Goal: Find specific page/section: Find specific page/section

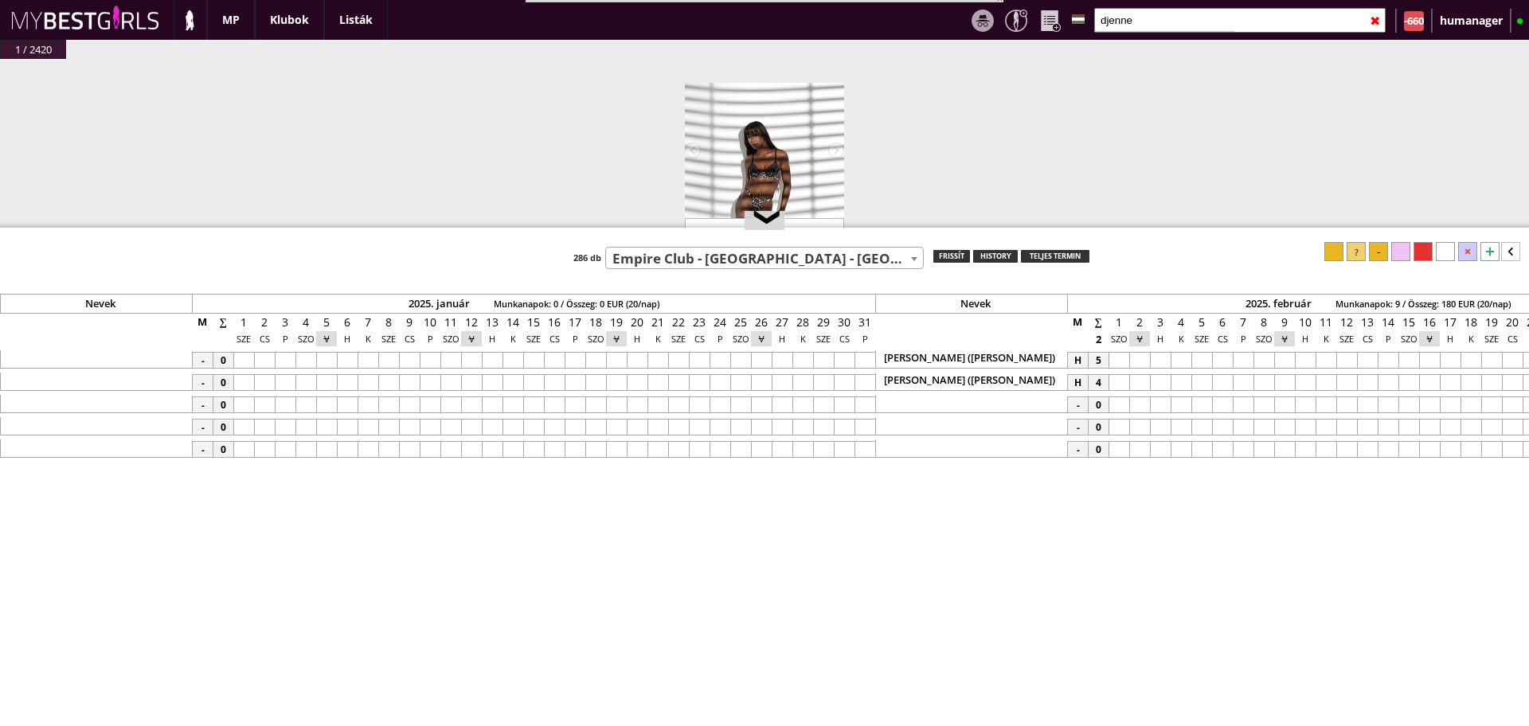
select select "509"
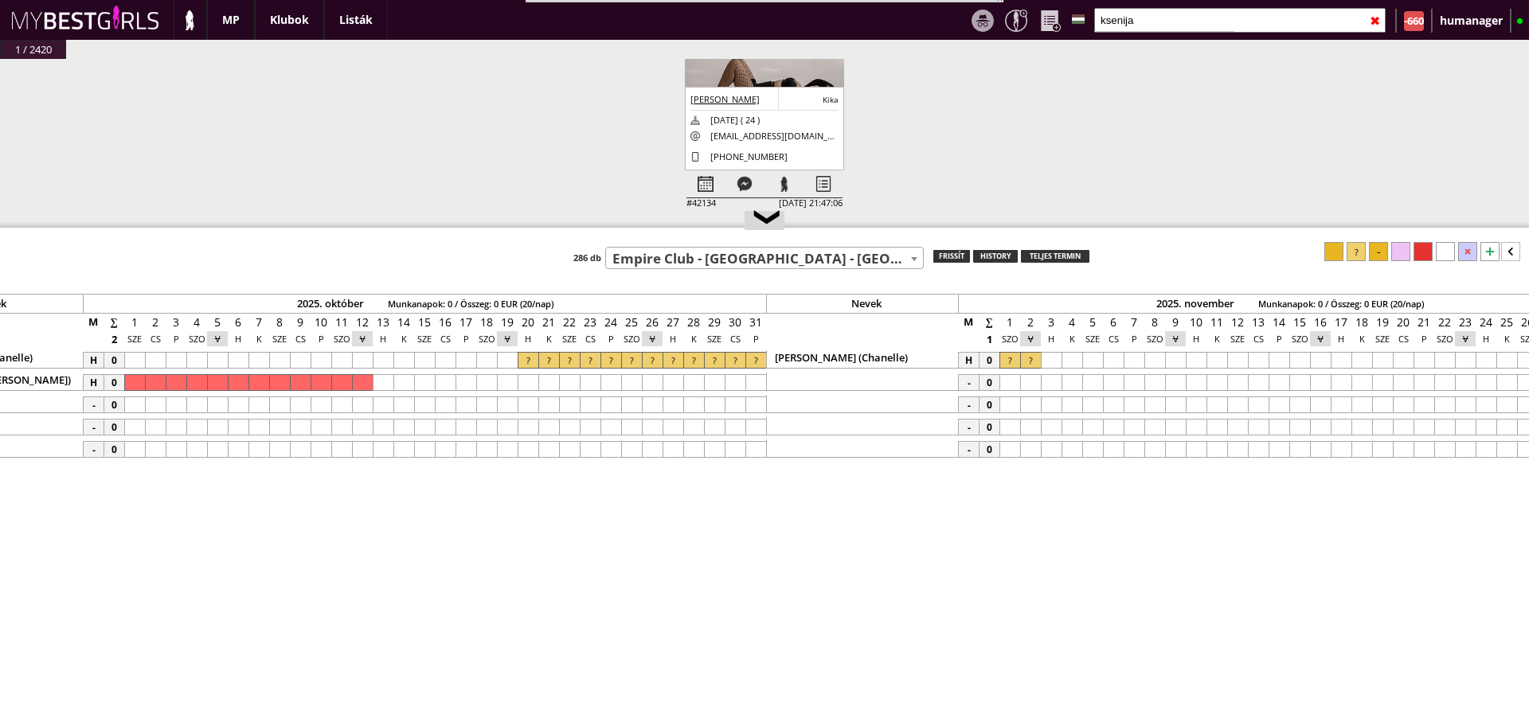
scroll to position [132, 0]
click at [787, 171] on div at bounding box center [784, 184] width 39 height 28
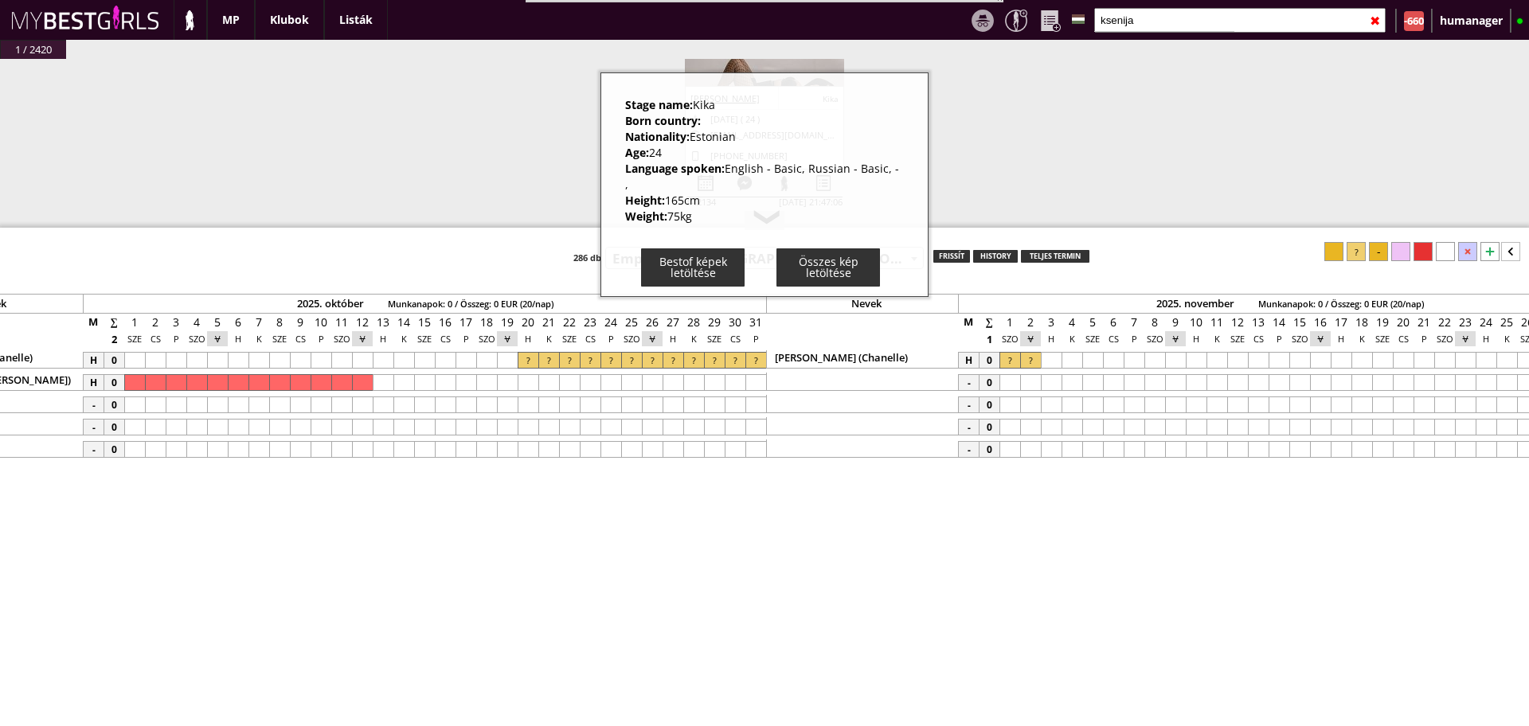
drag, startPoint x: 618, startPoint y: 105, endPoint x: 702, endPoint y: 208, distance: 132.5
click at [702, 208] on div "Stage name: [PERSON_NAME] Born country: Nationality: [DEMOGRAPHIC_DATA] Age: [D…" at bounding box center [764, 184] width 328 height 225
copy div "Stage name: Kika Born country: Nationality: Estonian Age: [DEMOGRAPHIC_DATA] La…"
click at [592, 191] on div "#42445 [DATE] 21:11:18 Gebicka [PERSON_NAME] [PERSON_NAME] Gebicka [DATE] ( 37 …" at bounding box center [764, 152] width 1529 height 186
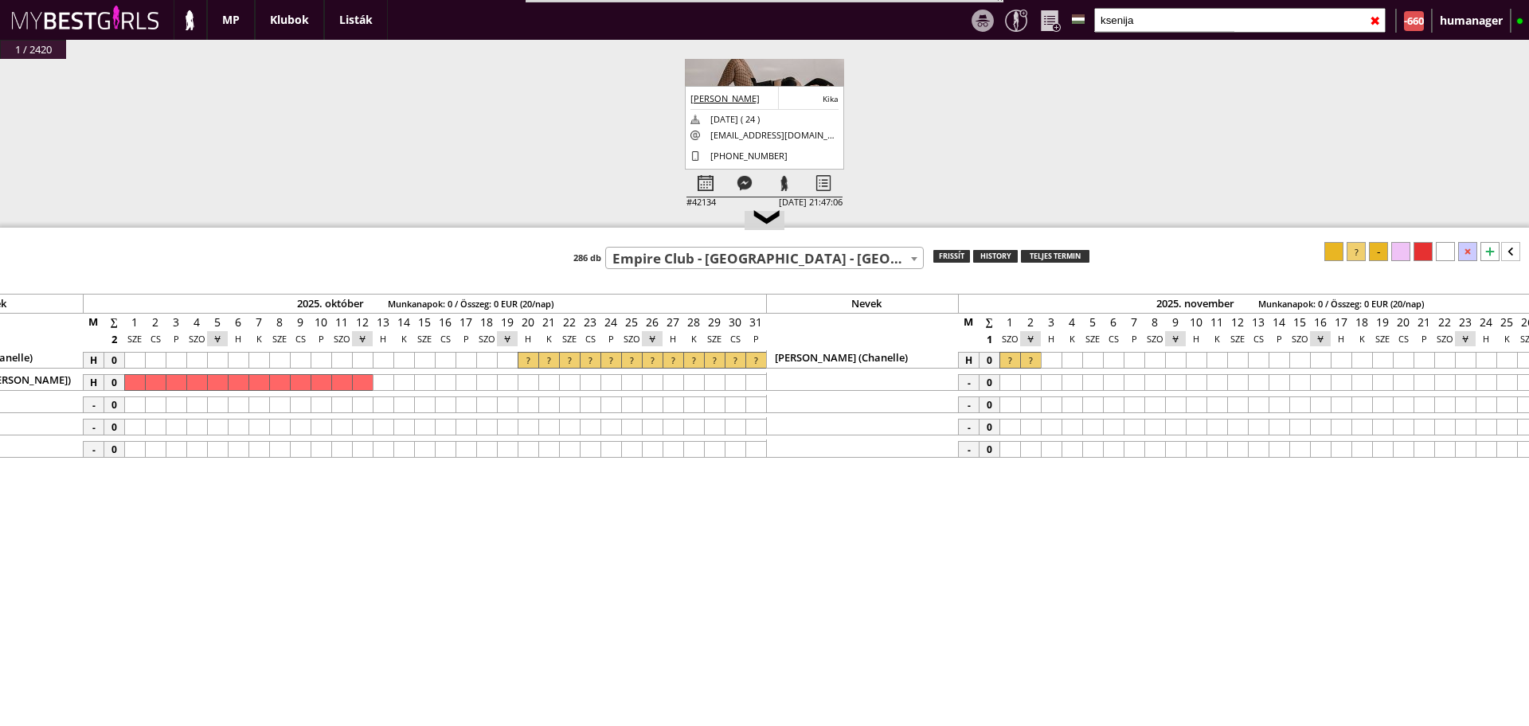
click at [1149, 17] on input "ksenija" at bounding box center [1239, 20] width 291 height 25
type input "k"
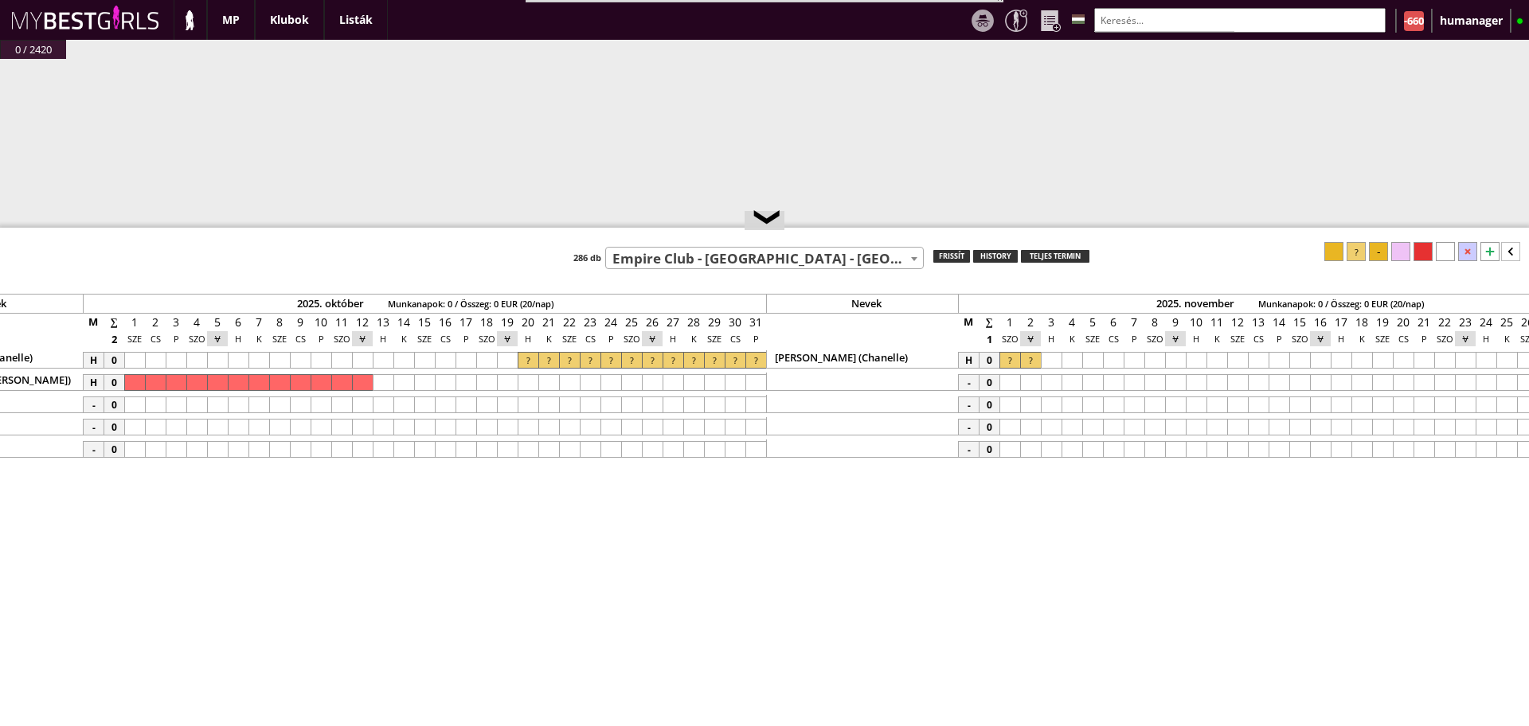
scroll to position [0, 0]
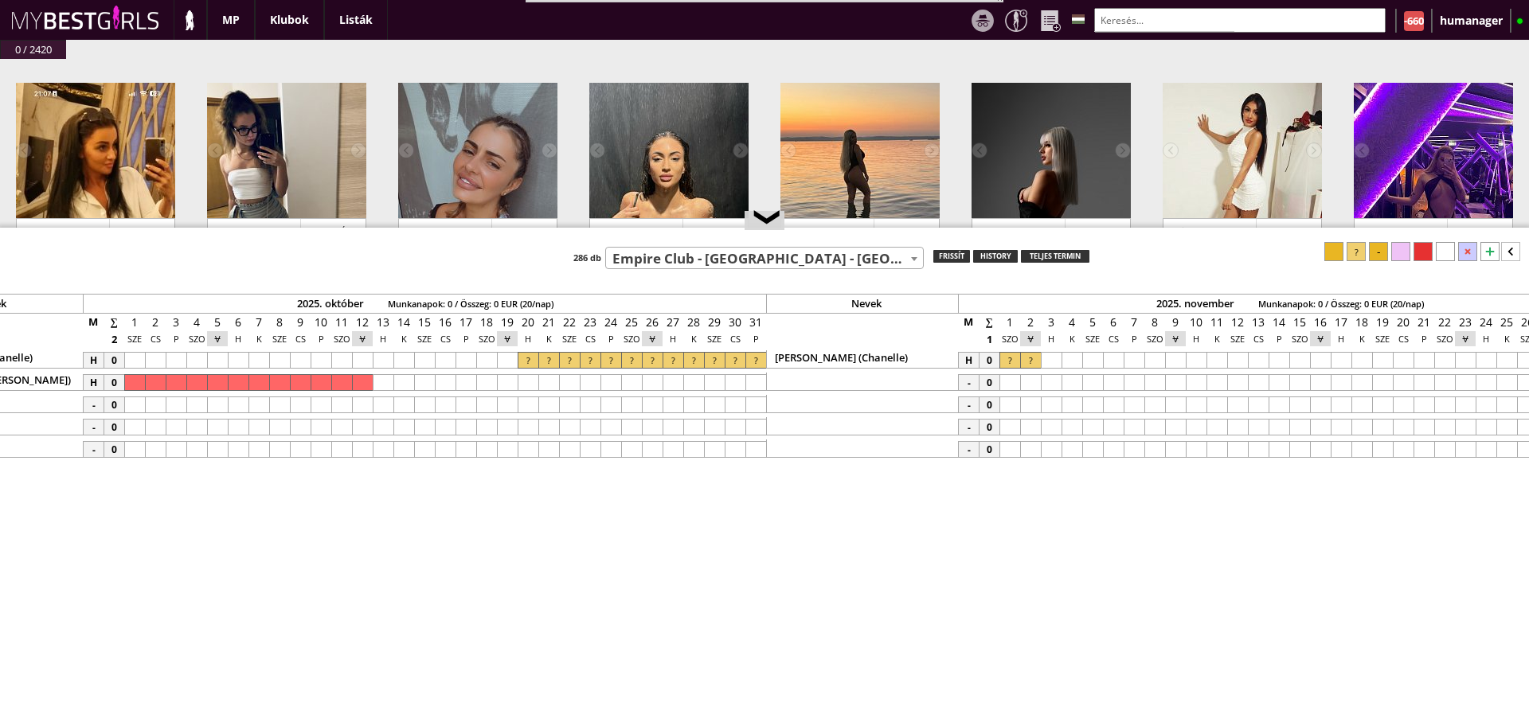
click at [1139, 31] on div at bounding box center [1164, 31] width 140 height 1
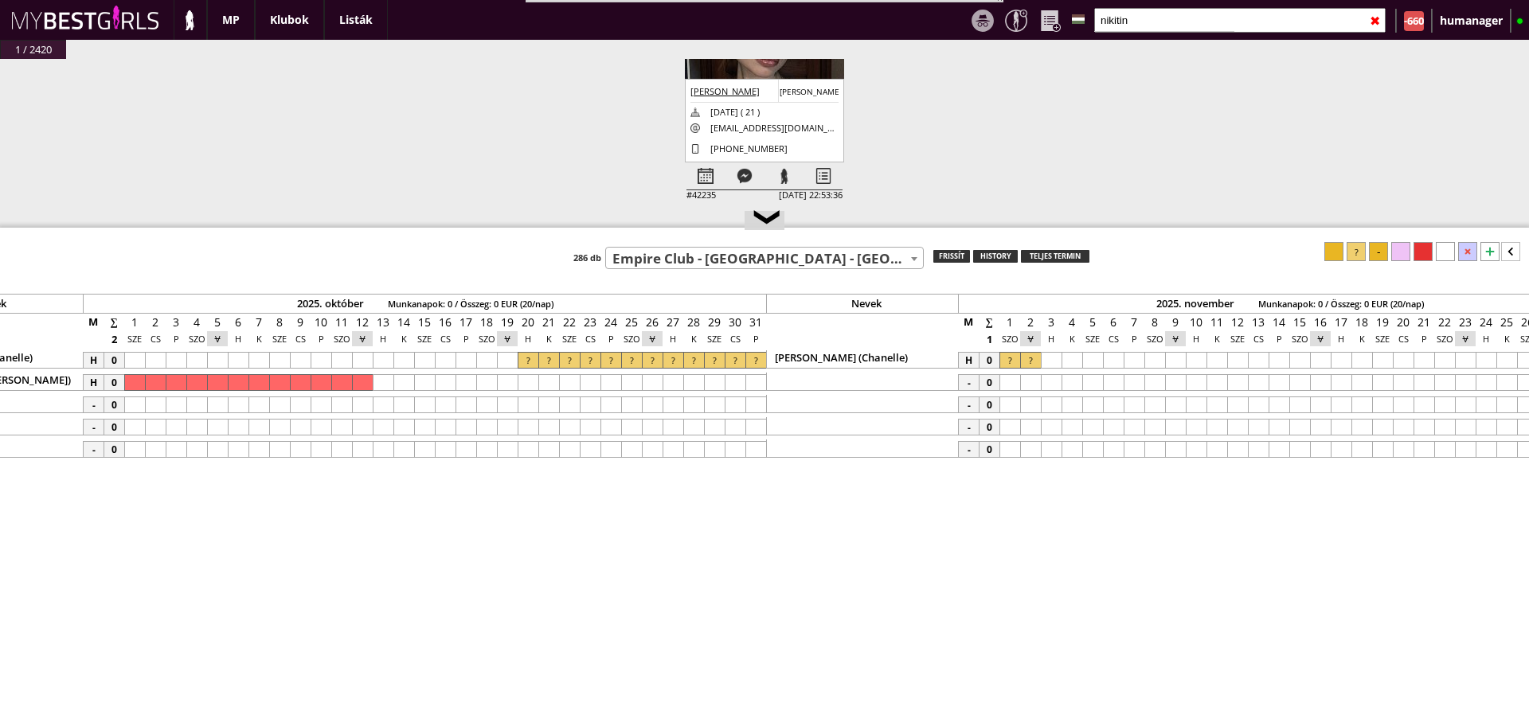
scroll to position [155, 0]
type input "nikitin"
click at [790, 166] on div at bounding box center [784, 176] width 39 height 28
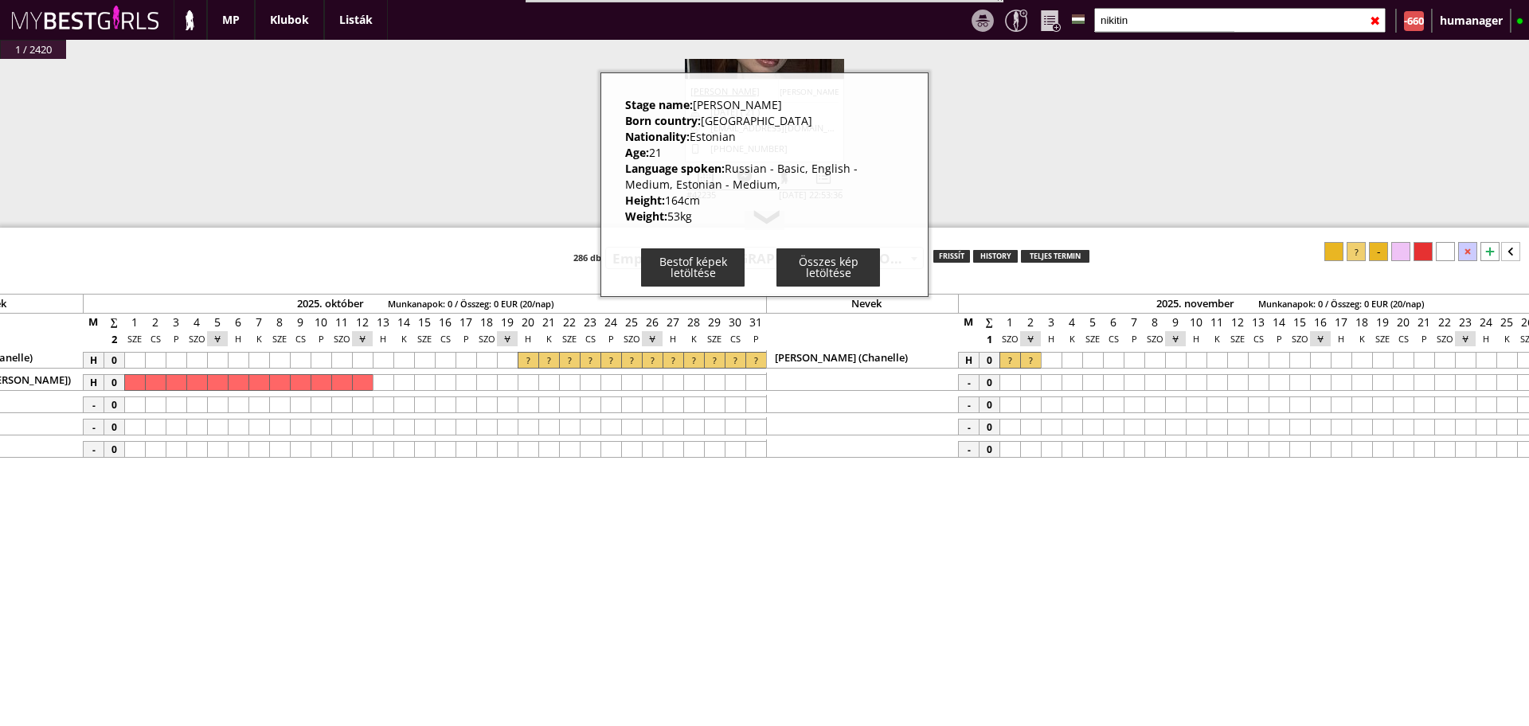
drag, startPoint x: 620, startPoint y: 104, endPoint x: 726, endPoint y: 221, distance: 157.3
click at [726, 221] on div "Stage name: [PERSON_NAME] Born country: [DEMOGRAPHIC_DATA] Nationality: [DEMOGR…" at bounding box center [764, 184] width 328 height 225
copy div "Stage name: [PERSON_NAME] country: [DEMOGRAPHIC_DATA] Nationality: Estonian Age…"
click at [483, 155] on div "#42445 [DATE] 21:11:18 Gebicka [PERSON_NAME] [PERSON_NAME] Gebicka [DATE] ( 37 …" at bounding box center [764, 152] width 1529 height 186
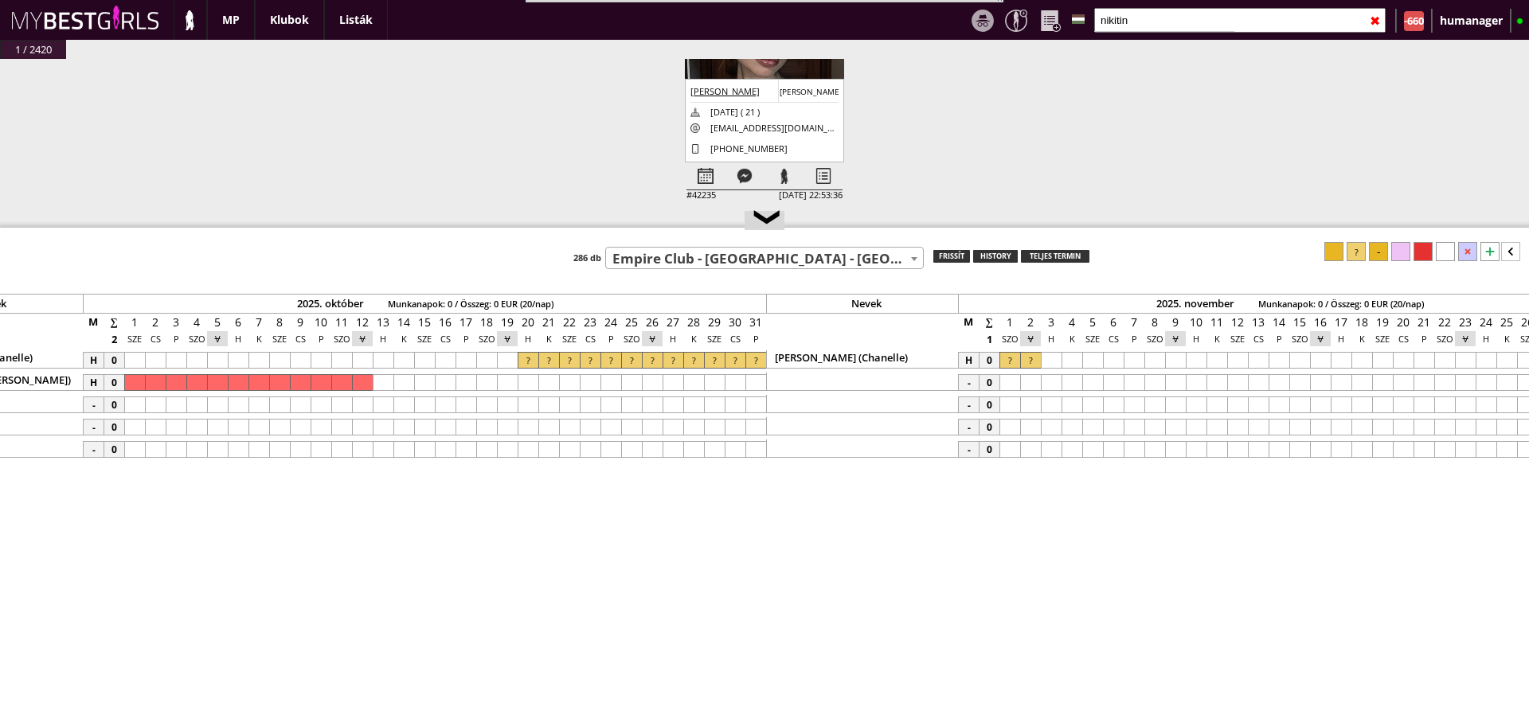
scroll to position [74, 0]
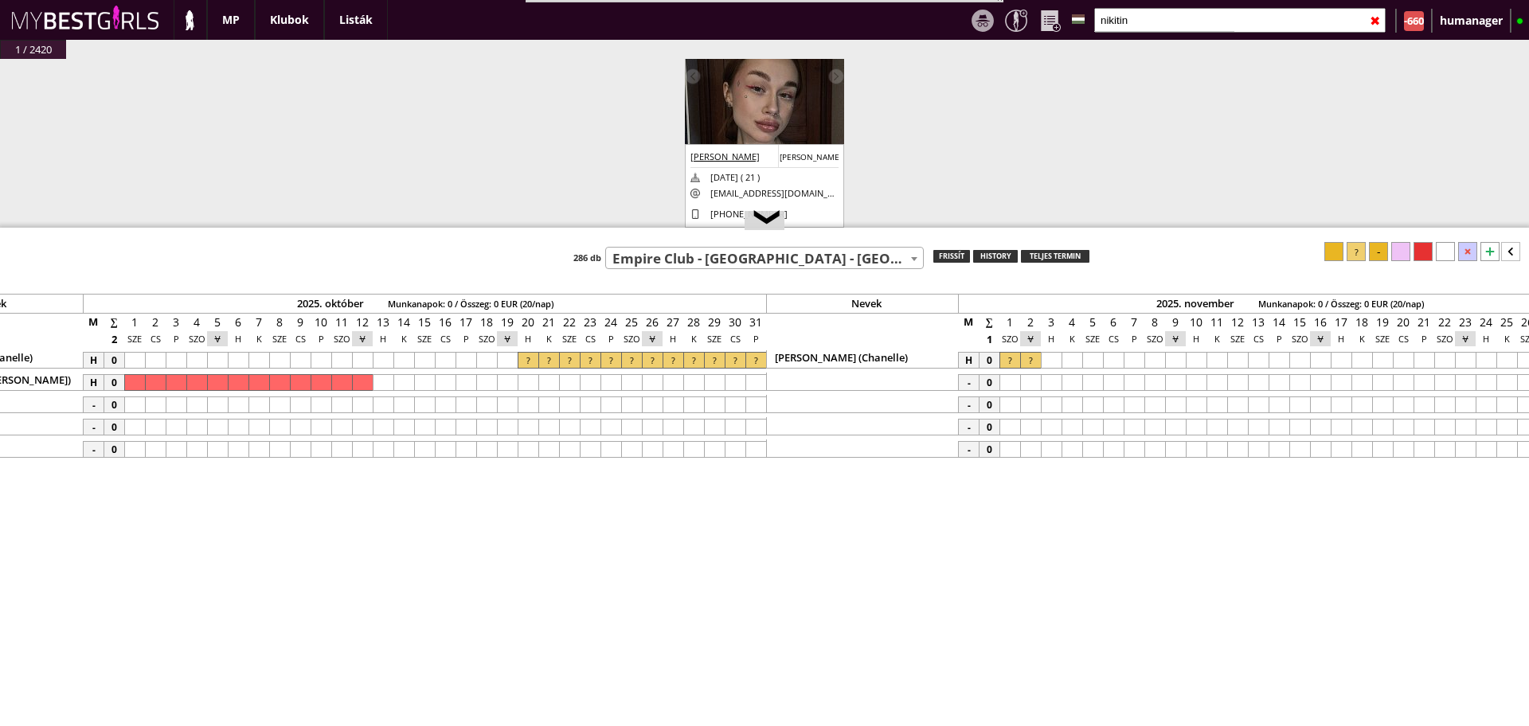
click at [789, 108] on img at bounding box center [764, 115] width 159 height 213
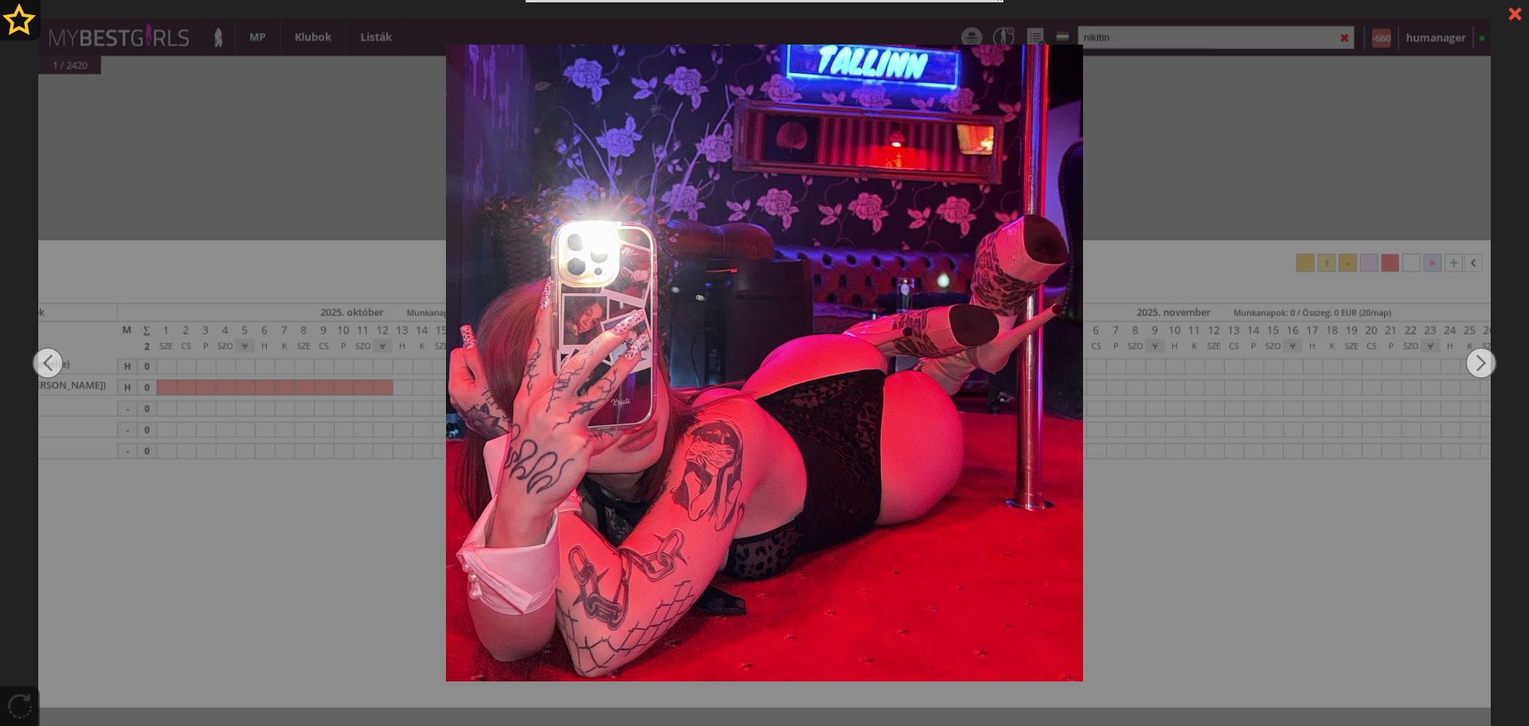
click at [337, 132] on div at bounding box center [764, 363] width 1529 height 726
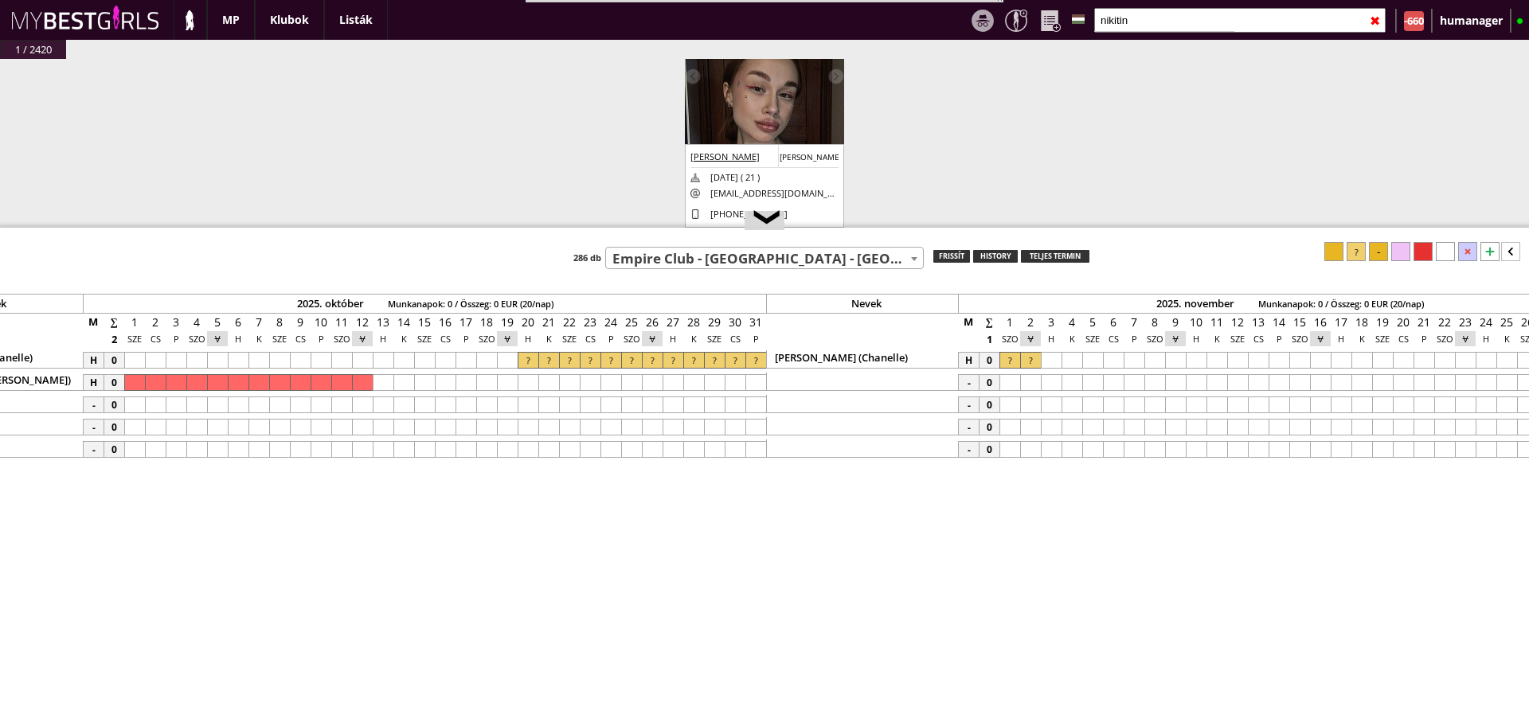
click at [710, 264] on span "Empire Club - [GEOGRAPHIC_DATA] - [GEOGRAPHIC_DATA] (#509)" at bounding box center [764, 259] width 317 height 22
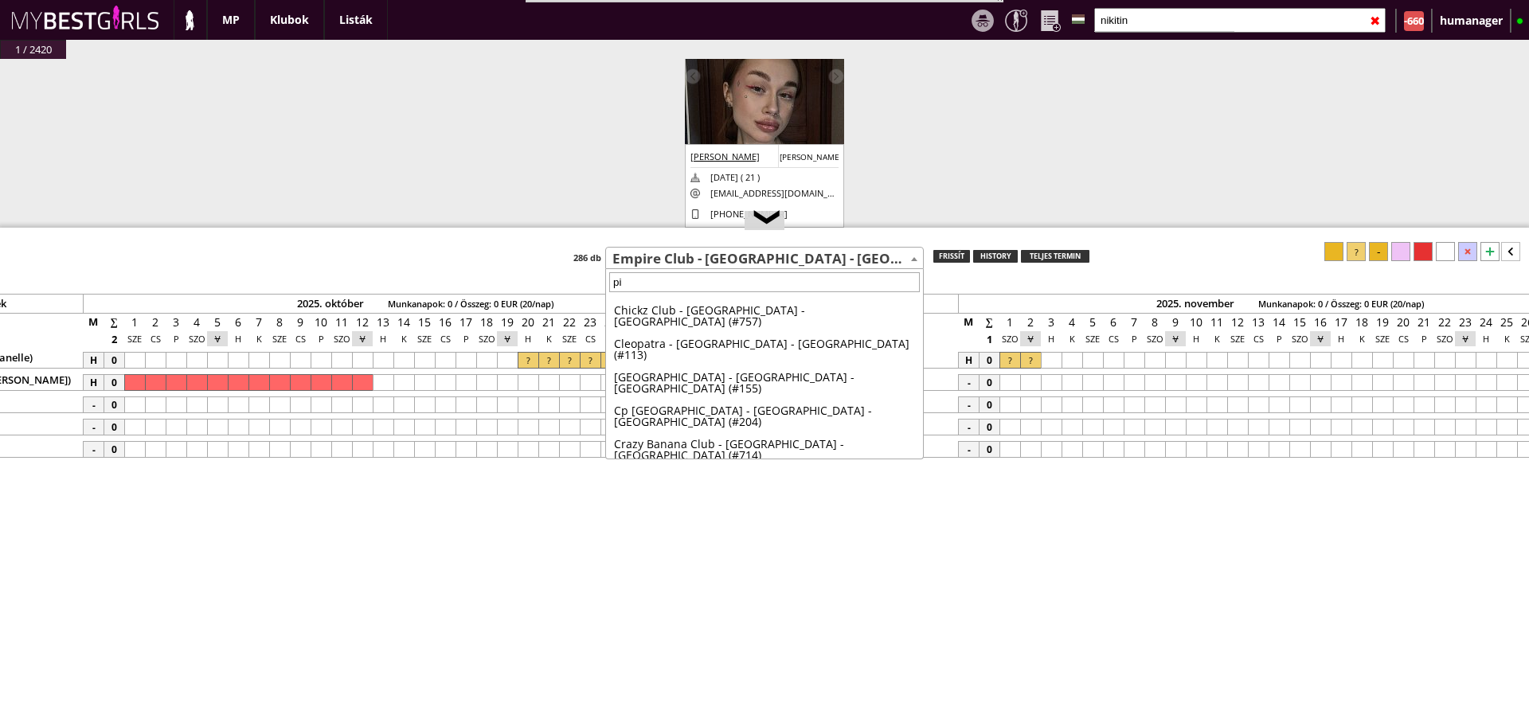
scroll to position [0, 0]
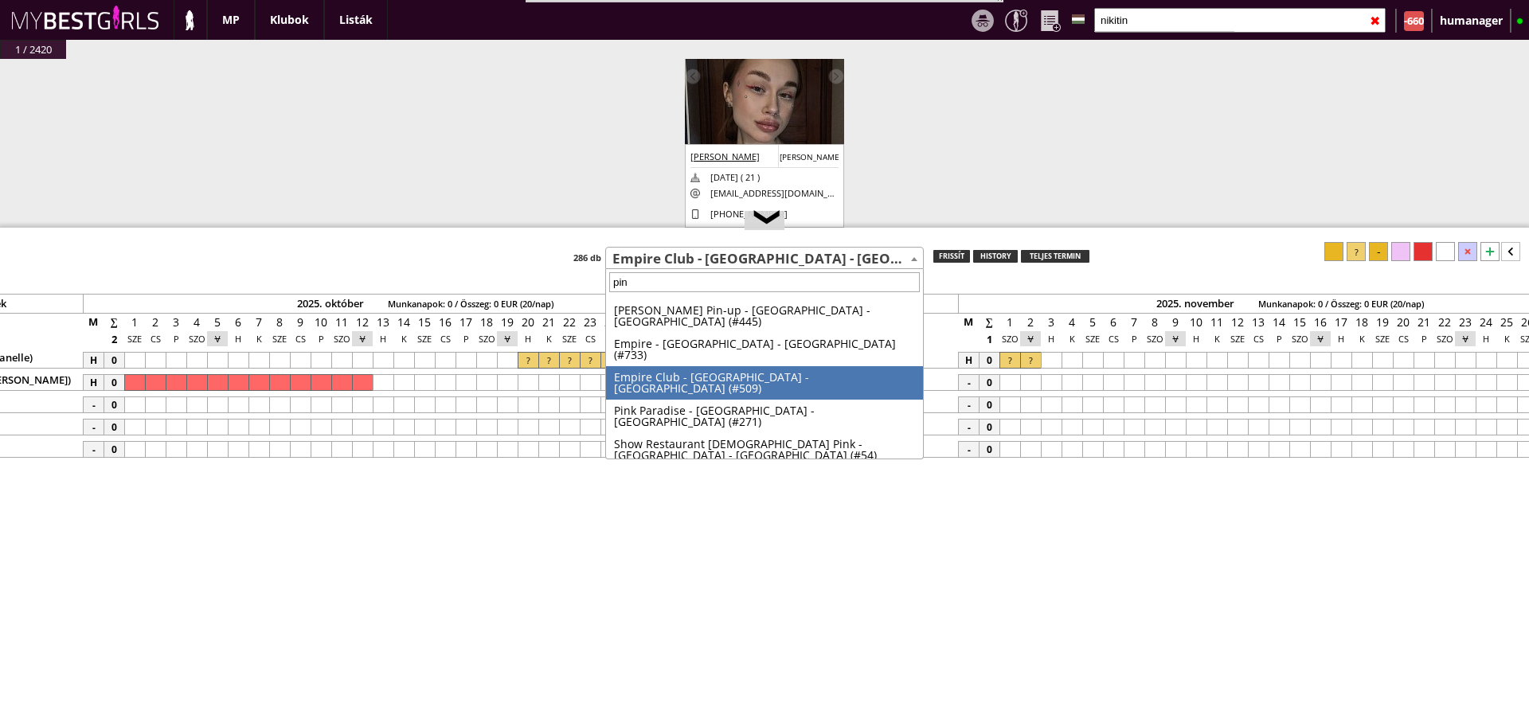
type input "pink"
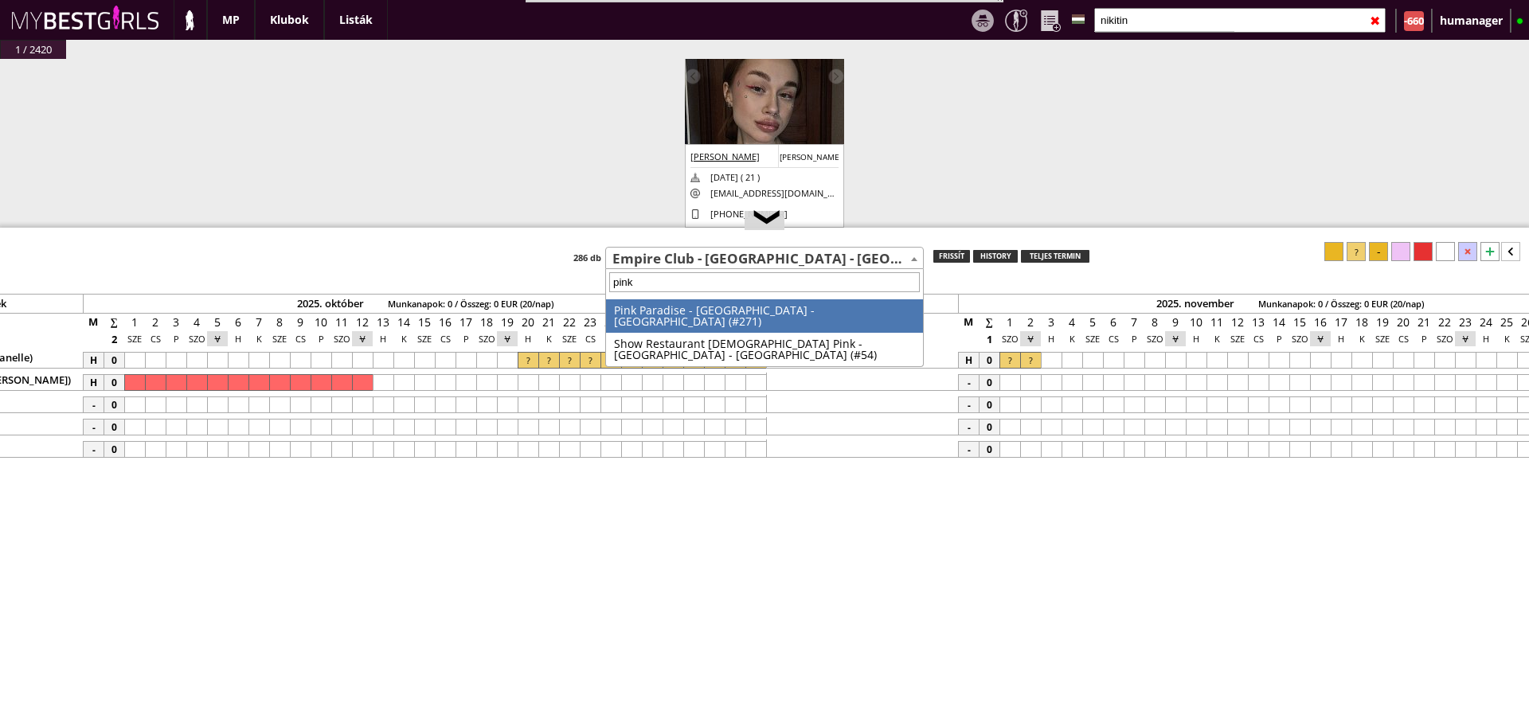
select select "271"
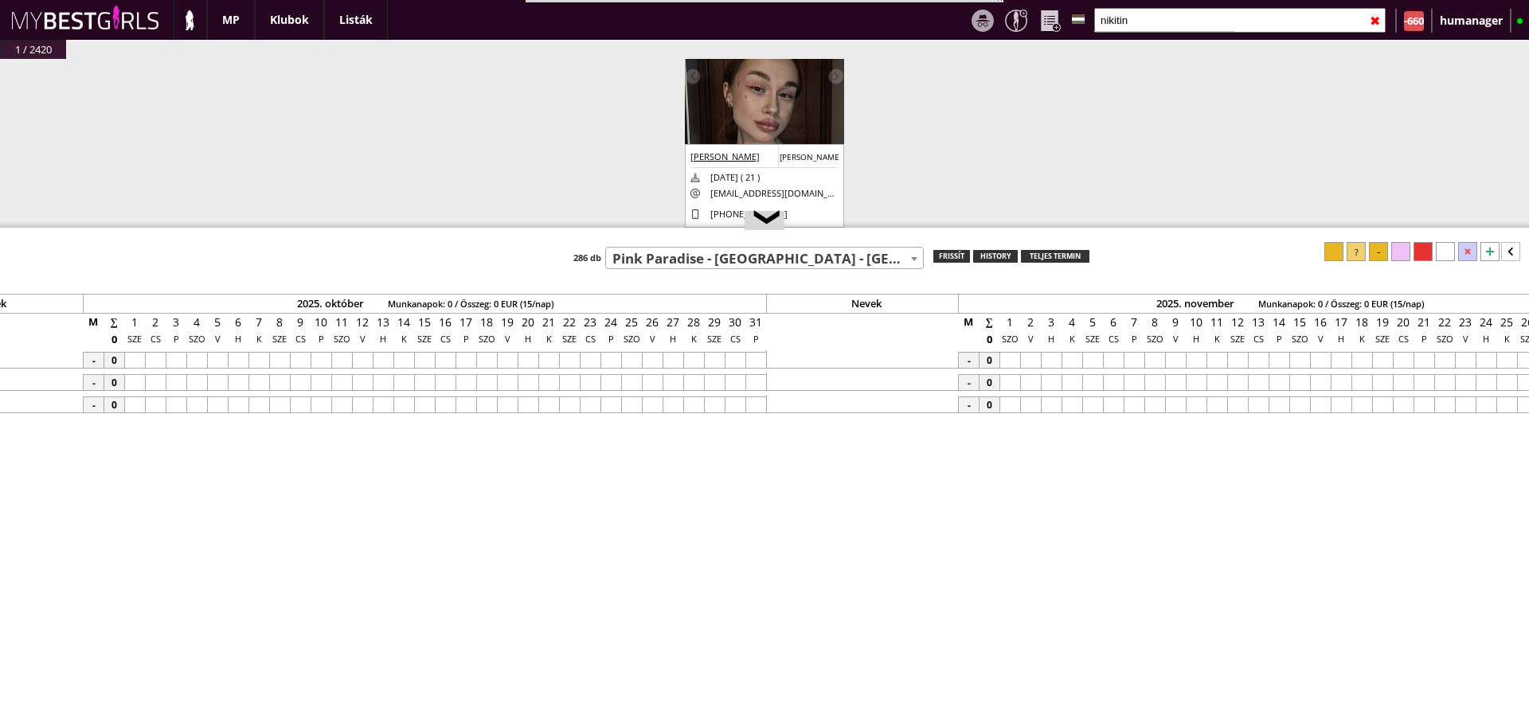
scroll to position [0, 6605]
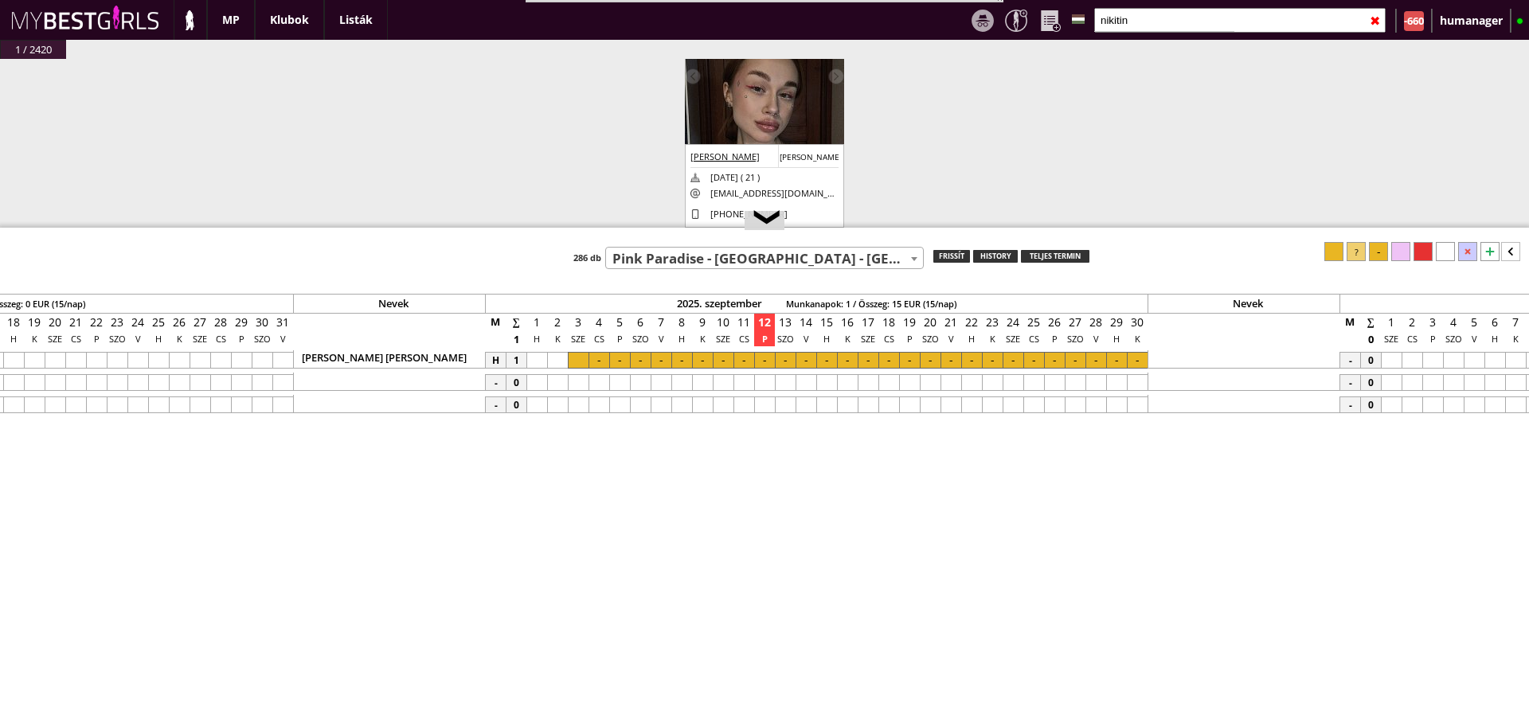
click at [763, 360] on div at bounding box center [764, 360] width 21 height 17
click at [1135, 356] on div at bounding box center [1137, 360] width 21 height 17
click at [1420, 252] on div at bounding box center [1423, 251] width 19 height 19
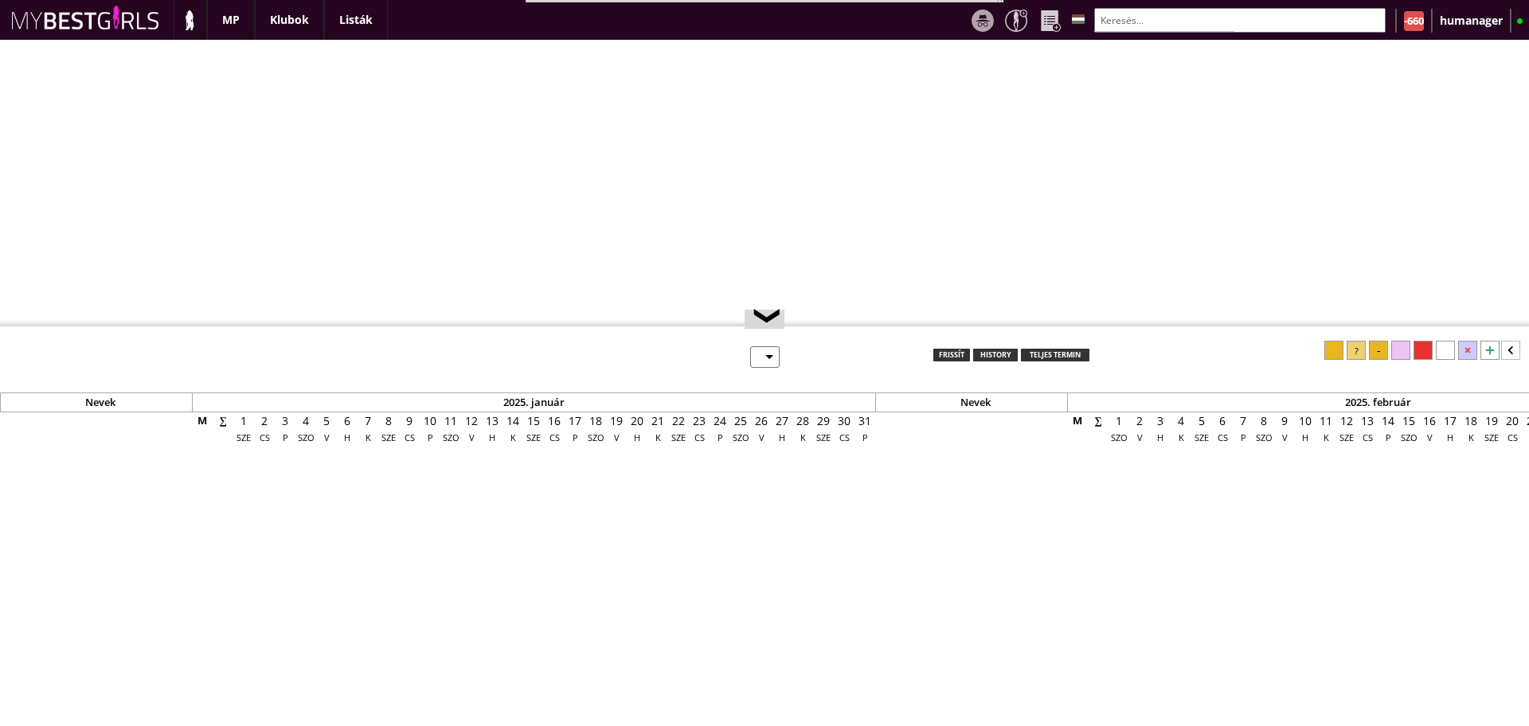
select select "0"
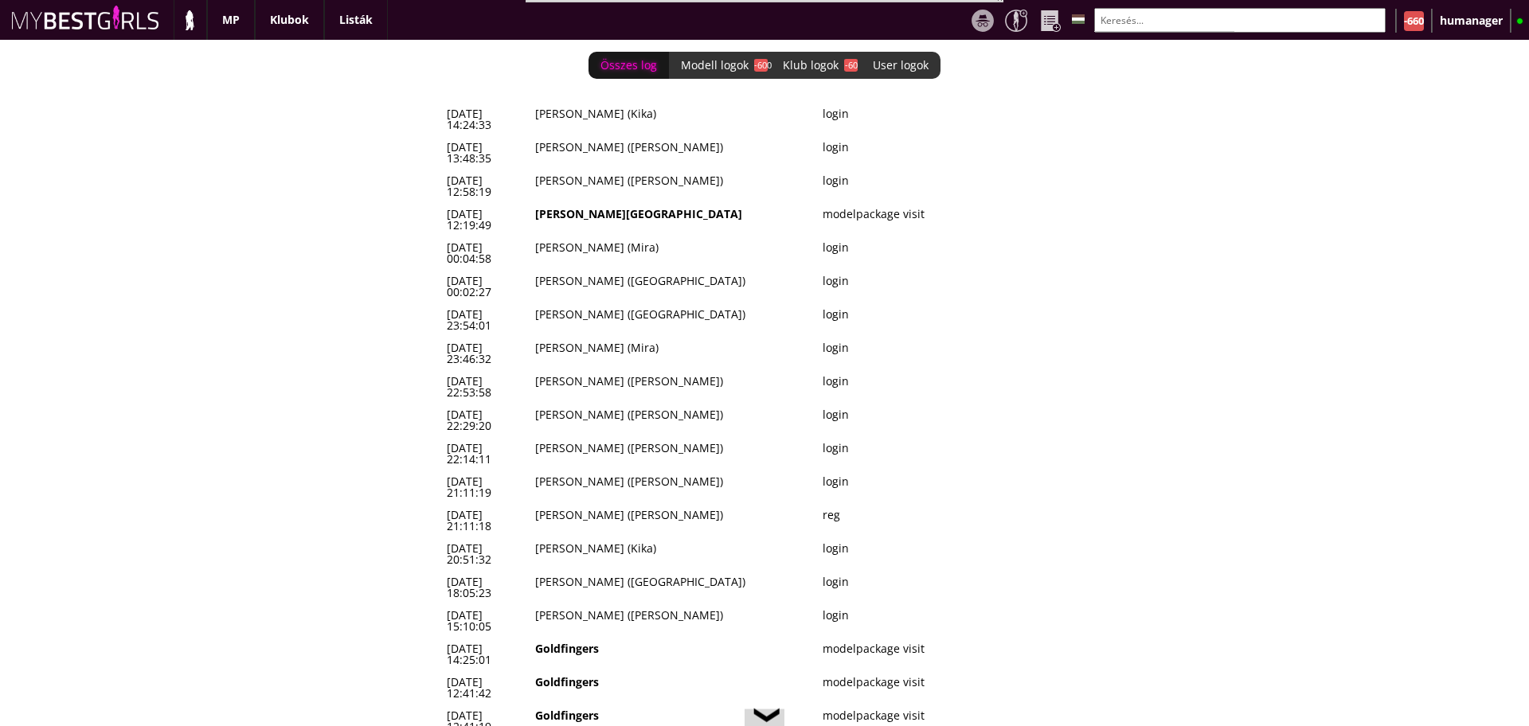
scroll to position [0, 6605]
